Goal: Information Seeking & Learning: Learn about a topic

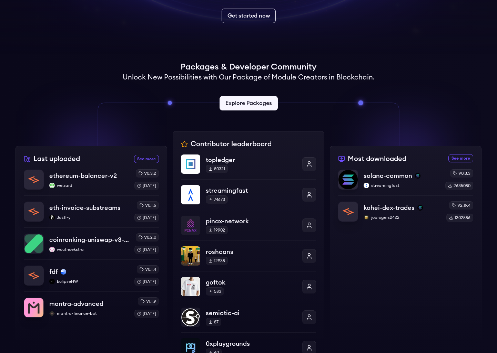
scroll to position [138, 0]
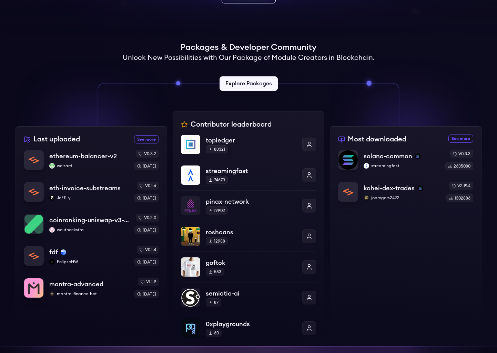
click at [97, 157] on p "ethereum-balancer-v2" at bounding box center [83, 157] width 68 height 10
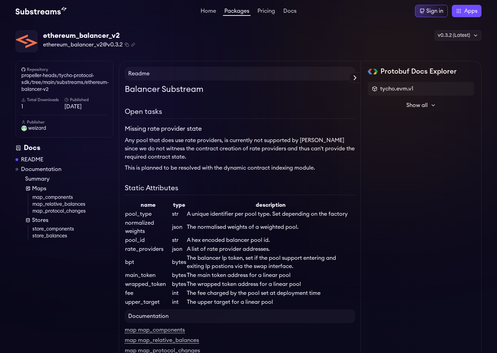
click at [420, 107] on span "Show all" at bounding box center [416, 105] width 21 height 8
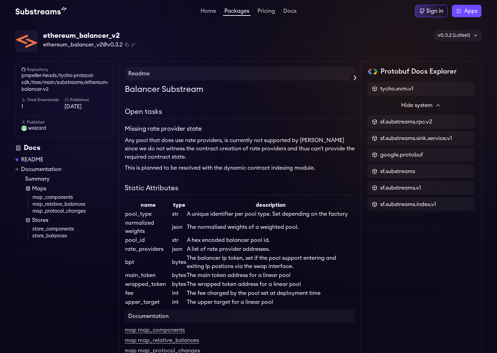
click at [400, 91] on span "tycho.evm.v1" at bounding box center [396, 89] width 33 height 8
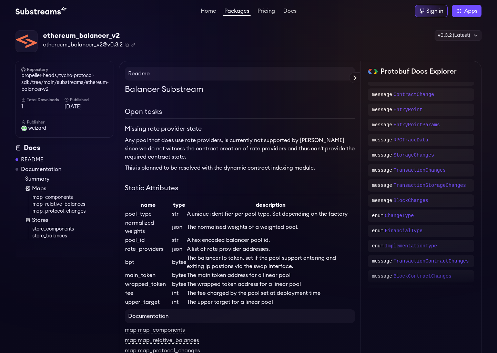
scroll to position [55, 0]
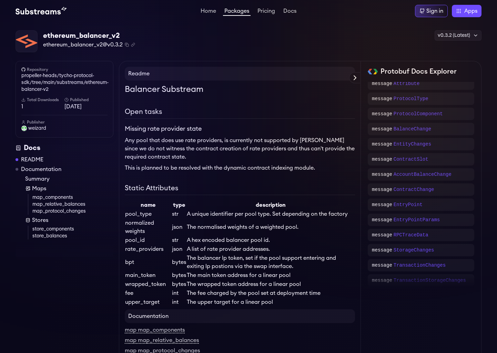
click at [418, 116] on p "ProtocolComponent" at bounding box center [417, 114] width 49 height 7
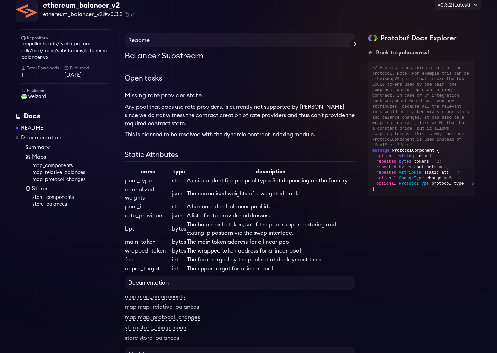
scroll to position [34, 0]
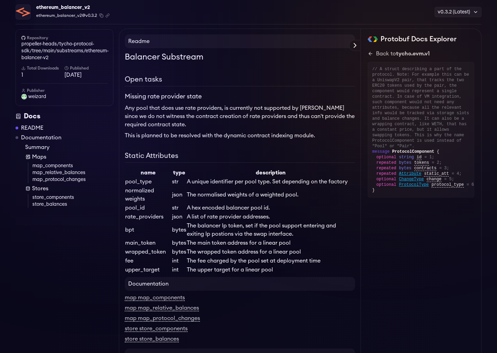
click at [369, 53] on icon at bounding box center [371, 54] width 6 height 6
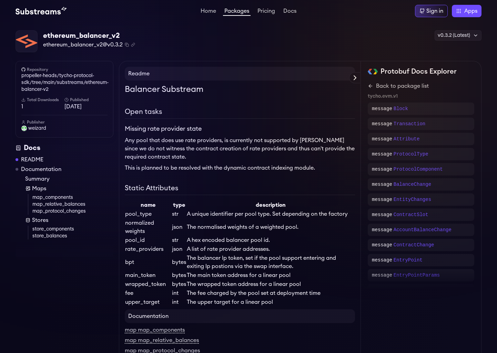
click at [31, 161] on link "README" at bounding box center [32, 160] width 22 height 8
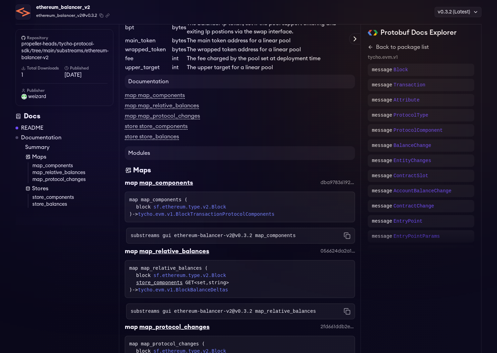
scroll to position [96, 0]
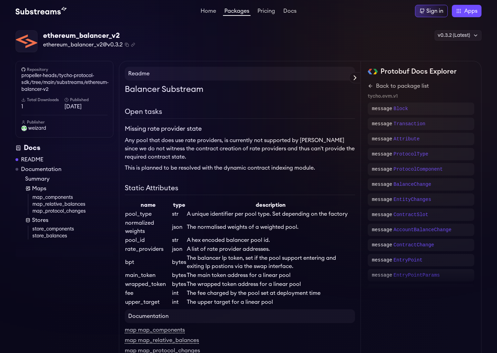
scroll to position [34, 0]
click at [241, 9] on link "Packages" at bounding box center [237, 12] width 28 height 8
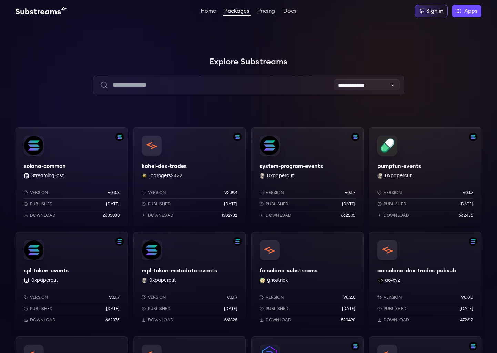
click at [111, 166] on div "solana-common StreamingFast Version v0.3.3 Published 6 months ago Download 2635…" at bounding box center [72, 176] width 112 height 99
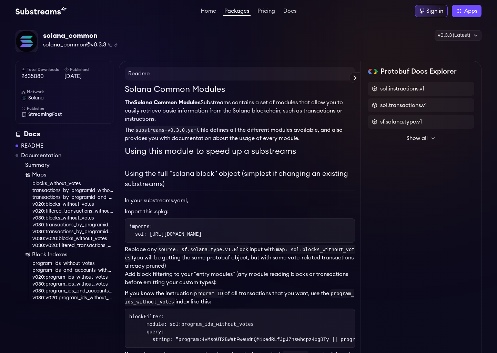
click at [420, 102] on span "sol.transactions.v1" at bounding box center [403, 105] width 47 height 8
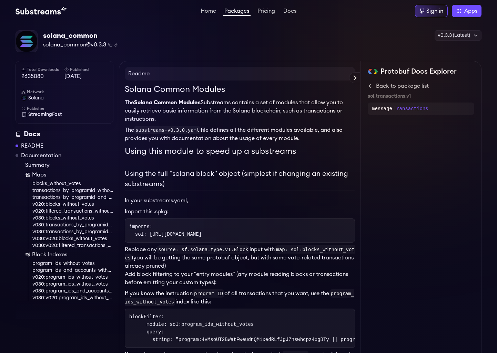
click at [412, 110] on p "Transactions" at bounding box center [410, 108] width 35 height 7
click at [371, 85] on icon at bounding box center [371, 86] width 6 height 6
click at [370, 85] on icon at bounding box center [370, 85] width 2 height 3
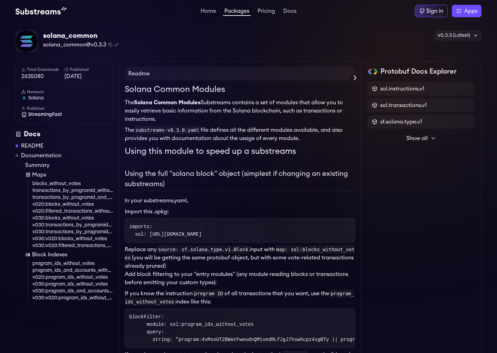
click at [396, 92] on span "sol.instructions.v1" at bounding box center [402, 89] width 44 height 8
click at [411, 111] on p "Instructions" at bounding box center [410, 108] width 35 height 7
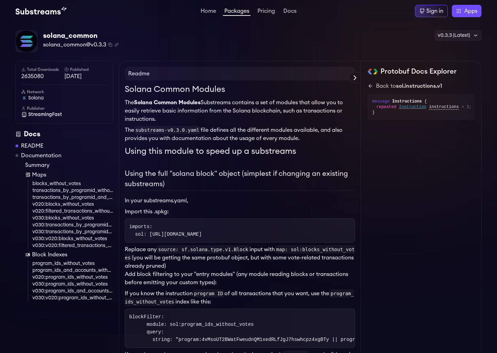
click at [371, 88] on icon at bounding box center [371, 86] width 6 height 6
click at [399, 123] on p "Instruction" at bounding box center [409, 124] width 32 height 7
click at [370, 87] on icon at bounding box center [371, 86] width 6 height 6
click at [370, 85] on icon at bounding box center [370, 85] width 2 height 3
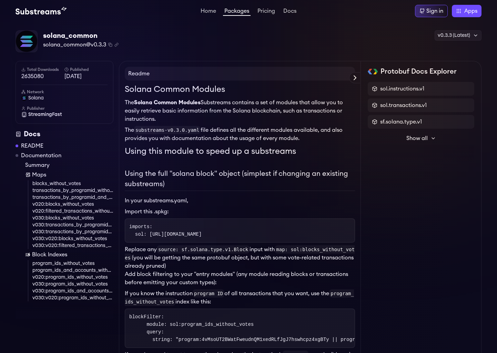
click at [420, 136] on span "Show all" at bounding box center [416, 138] width 21 height 8
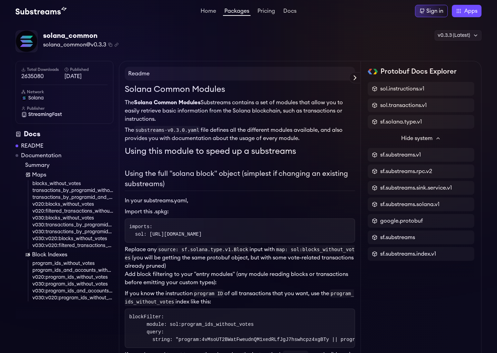
click at [418, 121] on span "sf.solana.type.v1" at bounding box center [401, 122] width 42 height 8
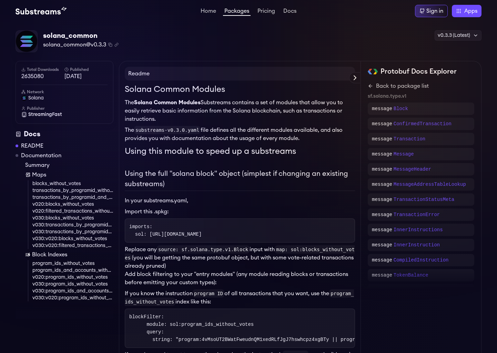
click at [401, 152] on p "Message" at bounding box center [403, 154] width 20 height 7
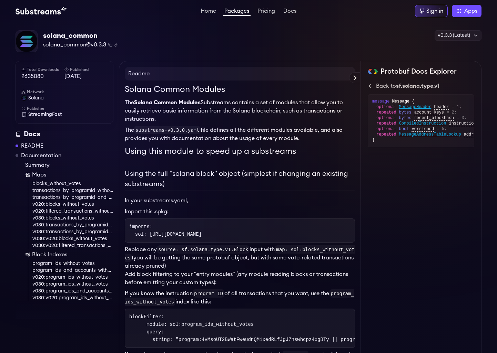
click at [208, 12] on link "Home" at bounding box center [208, 11] width 18 height 7
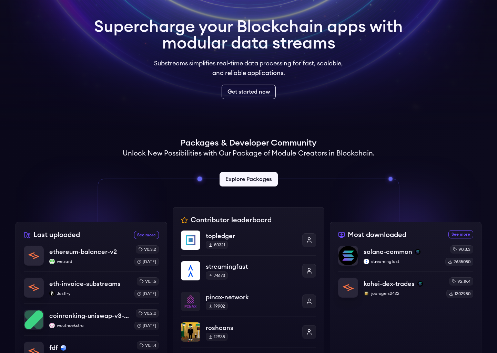
scroll to position [138, 0]
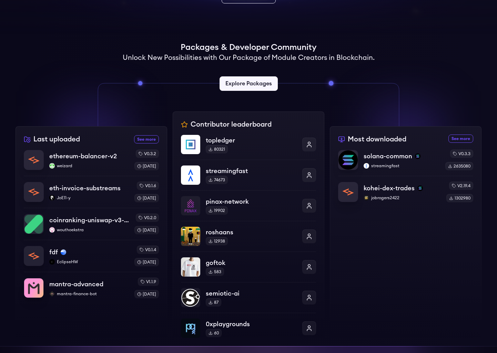
click at [456, 138] on link "See more most downloaded packages" at bounding box center [460, 139] width 25 height 8
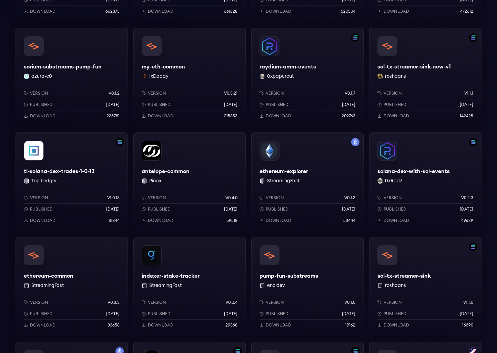
scroll to position [310, 0]
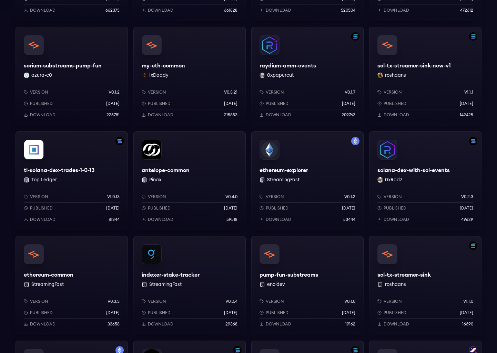
click at [292, 161] on div "ethereum-explorer StreamingFast Version v0.1.2 Published 1 years ago Download 5…" at bounding box center [307, 181] width 112 height 99
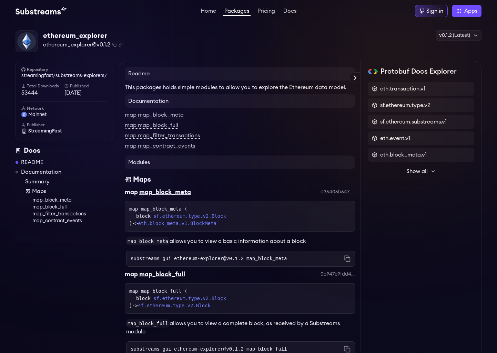
click at [66, 198] on link "map_block_meta" at bounding box center [72, 200] width 81 height 7
